Goal: Task Accomplishment & Management: Use online tool/utility

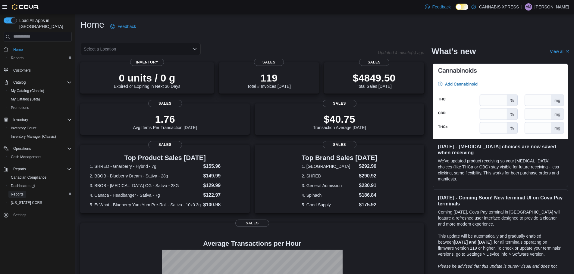
click at [21, 192] on span "Reports" at bounding box center [17, 194] width 13 height 5
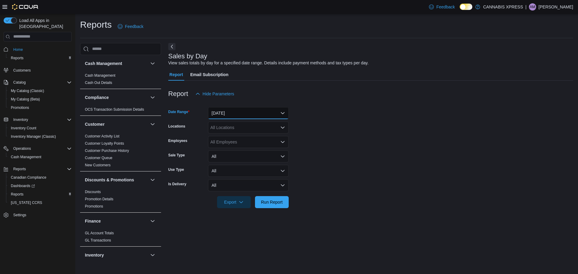
click at [236, 112] on button "[DATE]" at bounding box center [248, 113] width 81 height 12
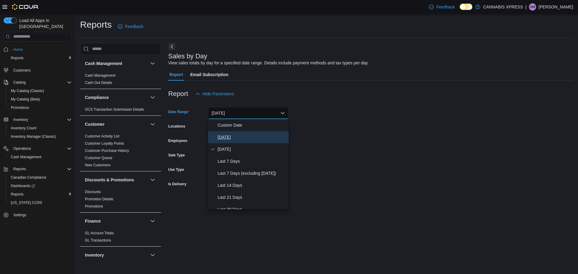
click at [238, 140] on span "[DATE]" at bounding box center [252, 137] width 69 height 7
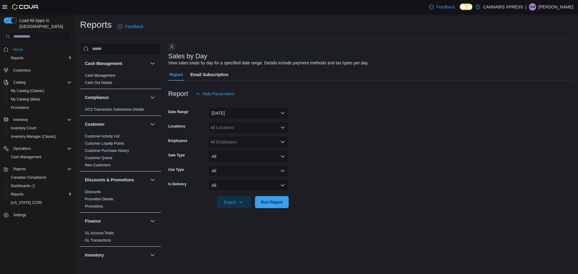
click at [238, 135] on form "Date Range [DATE] Locations All Locations Employees All Employees Sale Type All…" at bounding box center [370, 154] width 405 height 108
click at [240, 129] on div "All Locations" at bounding box center [248, 128] width 81 height 12
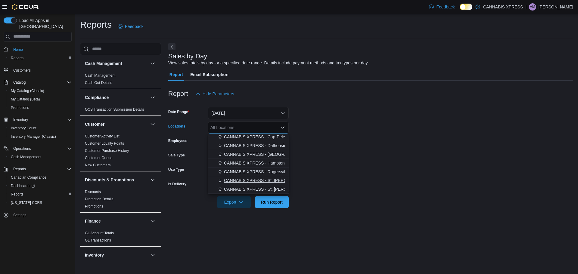
click at [274, 181] on span "CANNABIS XPRESS - St. [PERSON_NAME] ([GEOGRAPHIC_DATA])" at bounding box center [290, 181] width 133 height 6
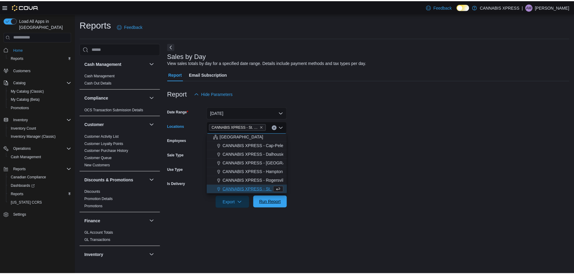
scroll to position [141, 0]
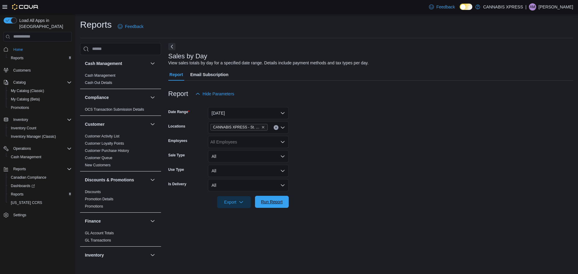
click at [276, 205] on span "Run Report" at bounding box center [272, 202] width 22 height 6
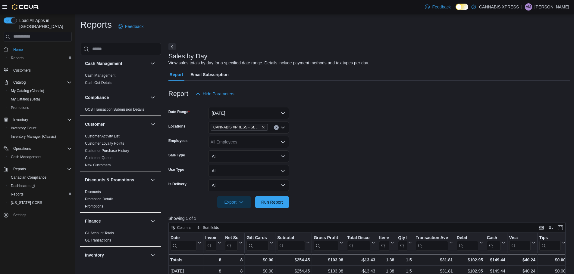
click at [380, 114] on form "Date Range [DATE] Locations CANNABIS XPRESS - [GEOGRAPHIC_DATA][PERSON_NAME] ([…" at bounding box center [368, 154] width 401 height 108
